Goal: Information Seeking & Learning: Learn about a topic

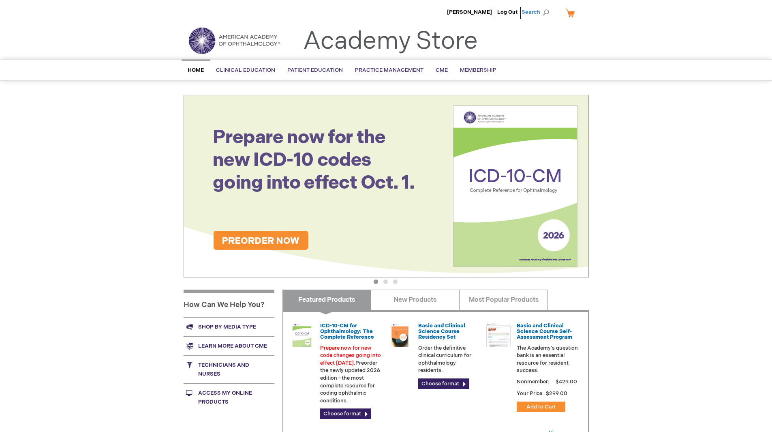
click at [544, 10] on span "Search" at bounding box center [537, 12] width 31 height 16
click at [501, 14] on input "Search" at bounding box center [499, 12] width 84 height 13
type input "clinical refraction"
click at [543, 6] on button "Search" at bounding box center [546, 12] width 6 height 13
